Goal: Information Seeking & Learning: Learn about a topic

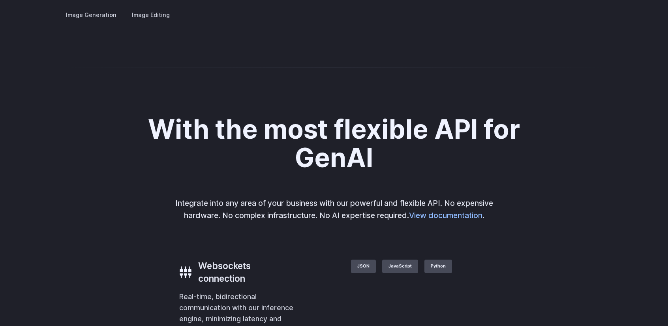
scroll to position [1500, 0]
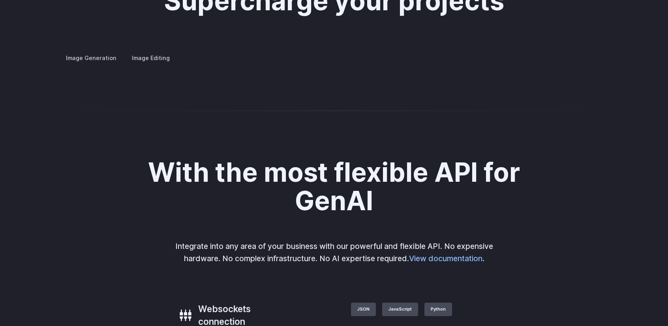
click at [0, 0] on h3 "Product design" at bounding box center [0, 0] width 0 height 0
click at [0, 0] on summary "Product design" at bounding box center [0, 0] width 0 height 0
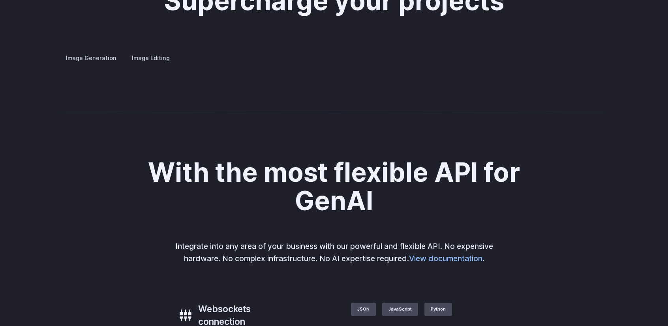
click at [0, 0] on summary "Product design" at bounding box center [0, 0] width 0 height 0
click at [0, 0] on summary "Architecture" at bounding box center [0, 0] width 0 height 0
click at [0, 0] on details "Creative styling Generate fun, unique images without photo editing or graphic d…" at bounding box center [0, 0] width 0 height 0
click at [0, 0] on summary "Creative styling" at bounding box center [0, 0] width 0 height 0
click at [0, 0] on summary "Custom avatars" at bounding box center [0, 0] width 0 height 0
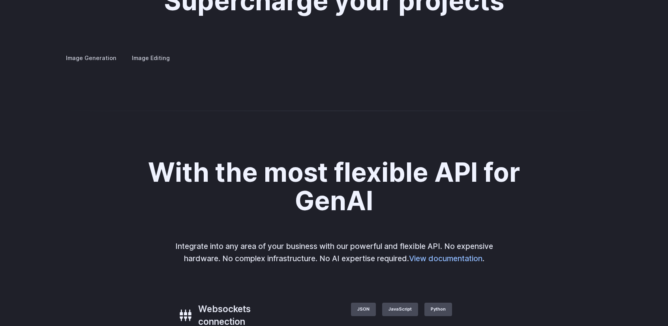
click at [0, 0] on summary "Concept design" at bounding box center [0, 0] width 0 height 0
click at [0, 0] on summary "Personalized assets" at bounding box center [0, 0] width 0 height 0
